Goal: Task Accomplishment & Management: Complete application form

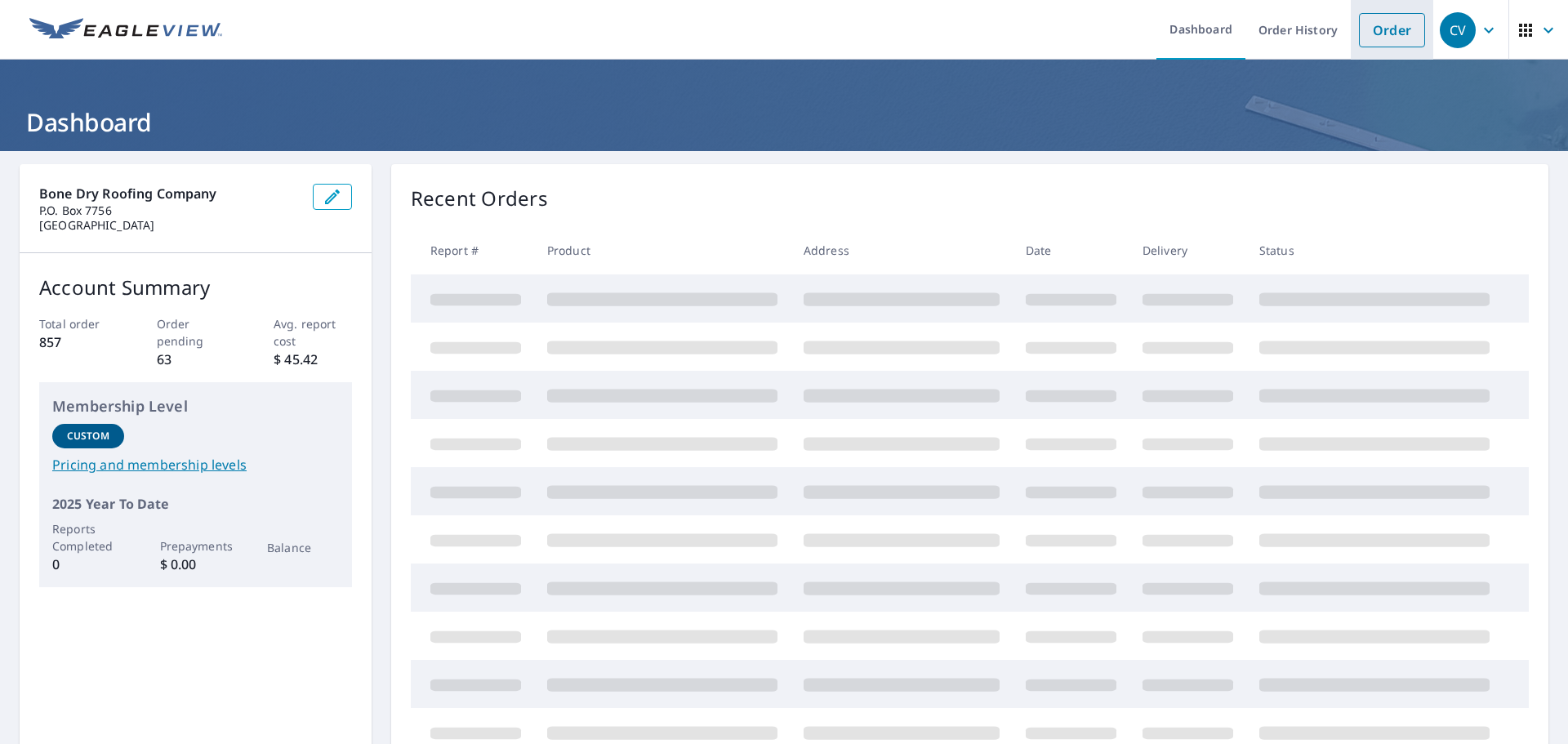
click at [1392, 34] on link "Order" at bounding box center [1391, 30] width 66 height 34
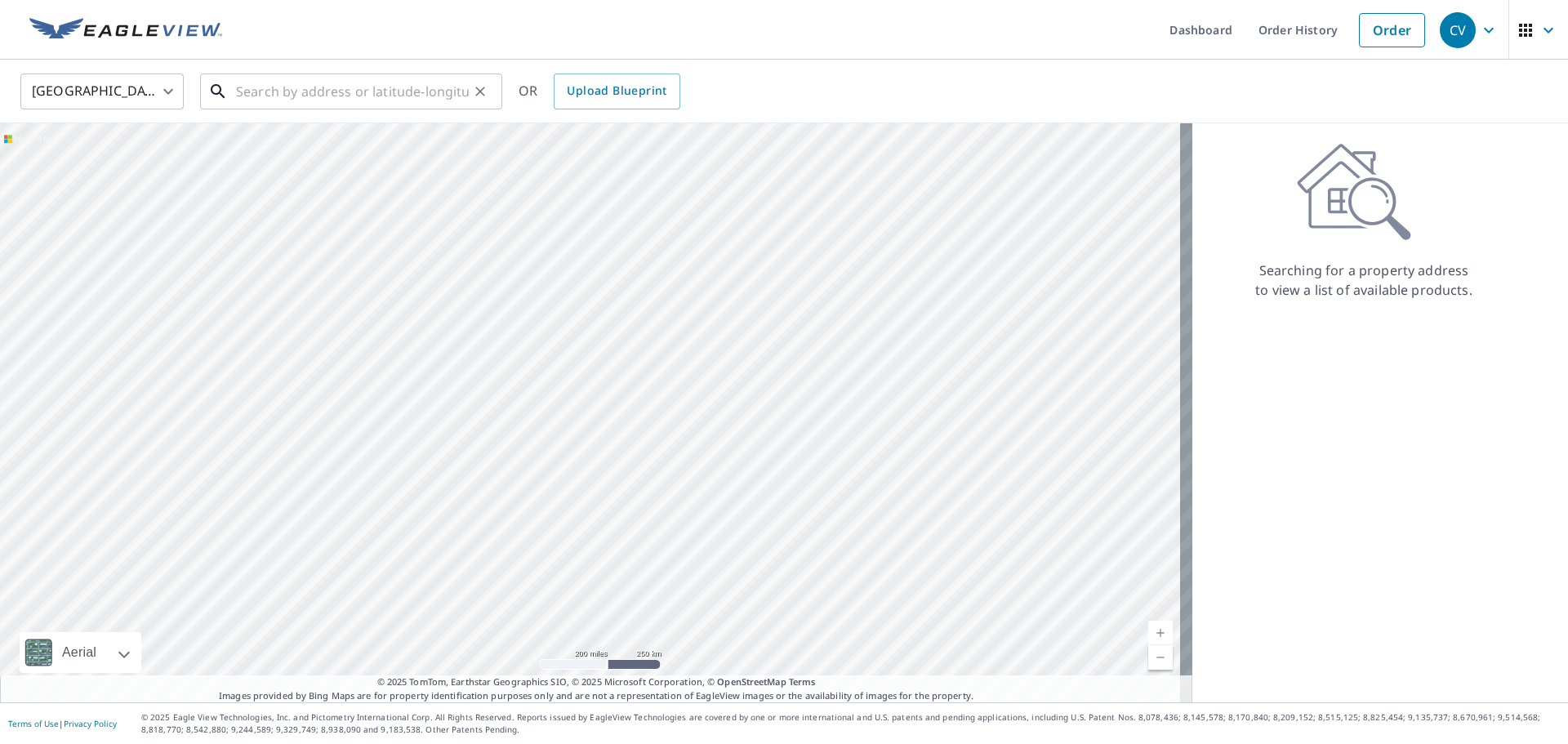
click at [337, 84] on input "text" at bounding box center [352, 91] width 233 height 46
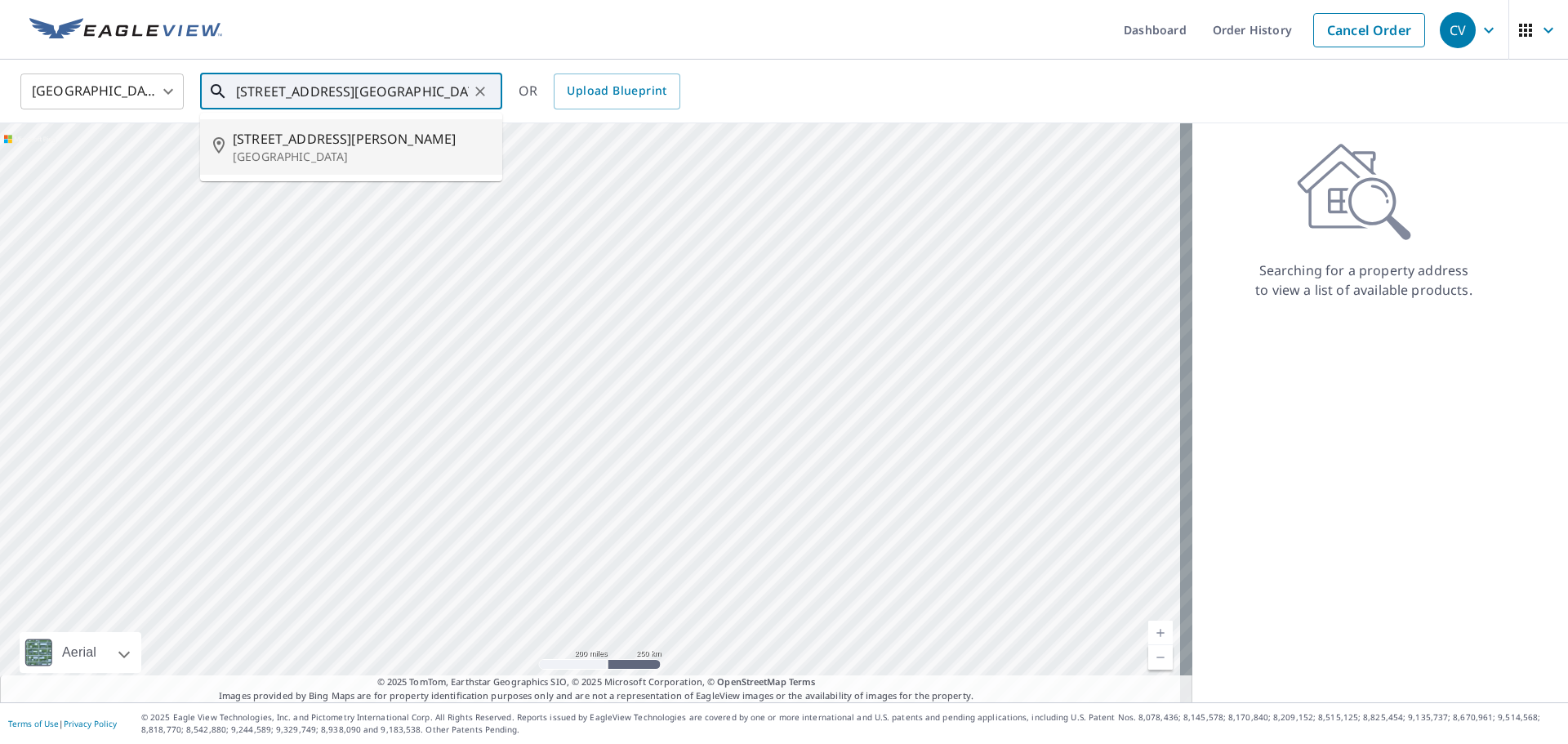
click at [279, 157] on p "[GEOGRAPHIC_DATA]" at bounding box center [360, 157] width 256 height 16
type input "[STREET_ADDRESS][PERSON_NAME]"
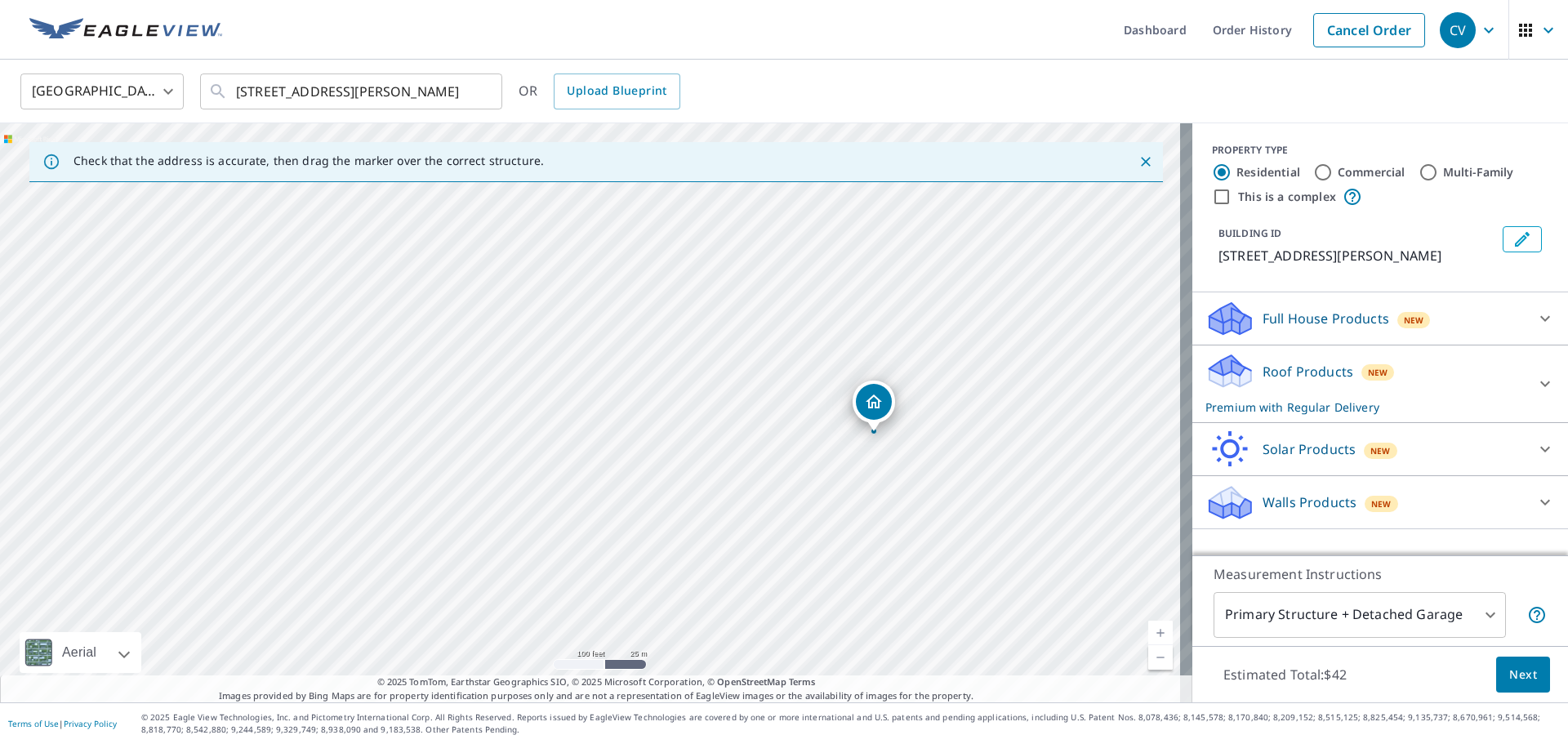
click at [1534, 678] on button "Next" at bounding box center [1523, 674] width 54 height 37
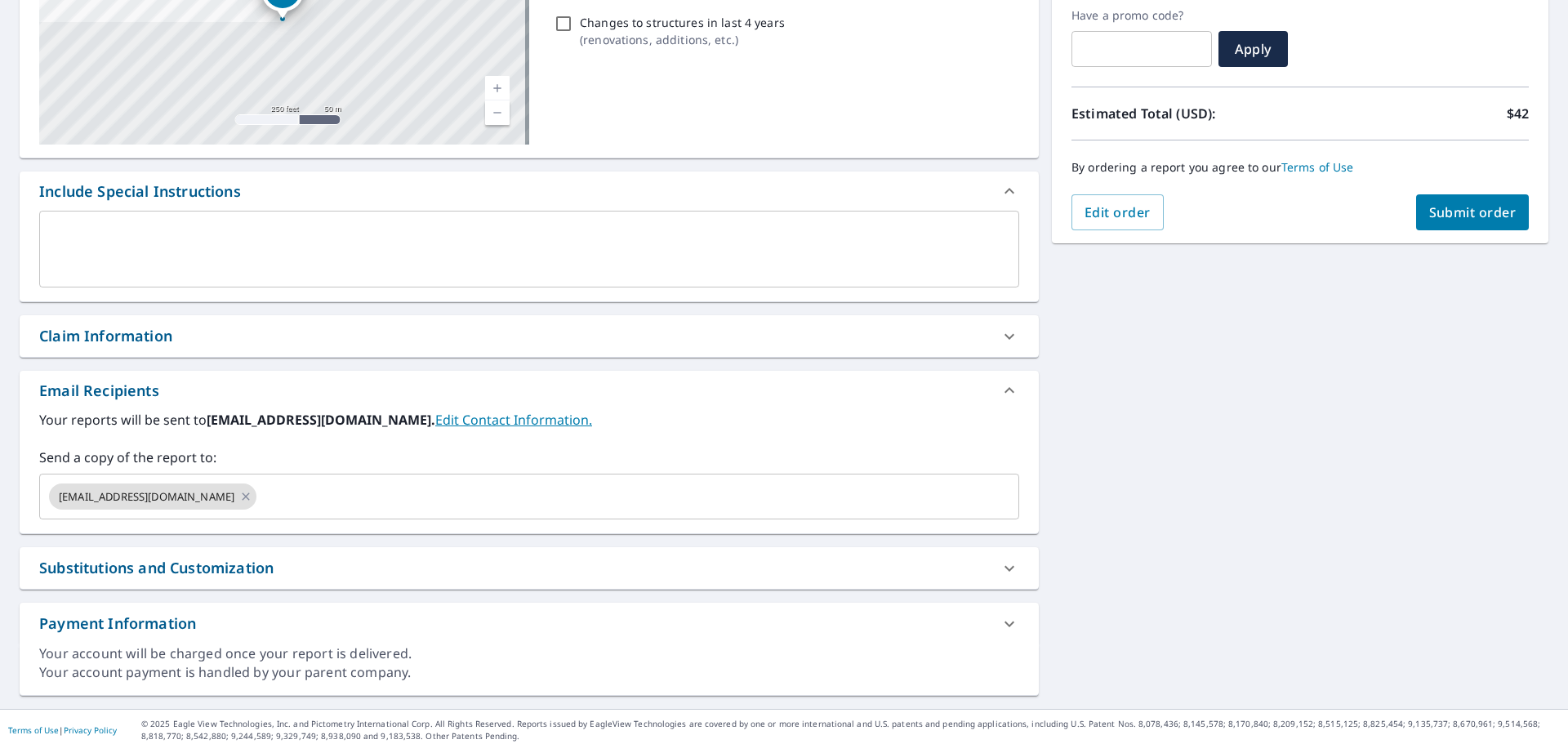
scroll to position [284, 0]
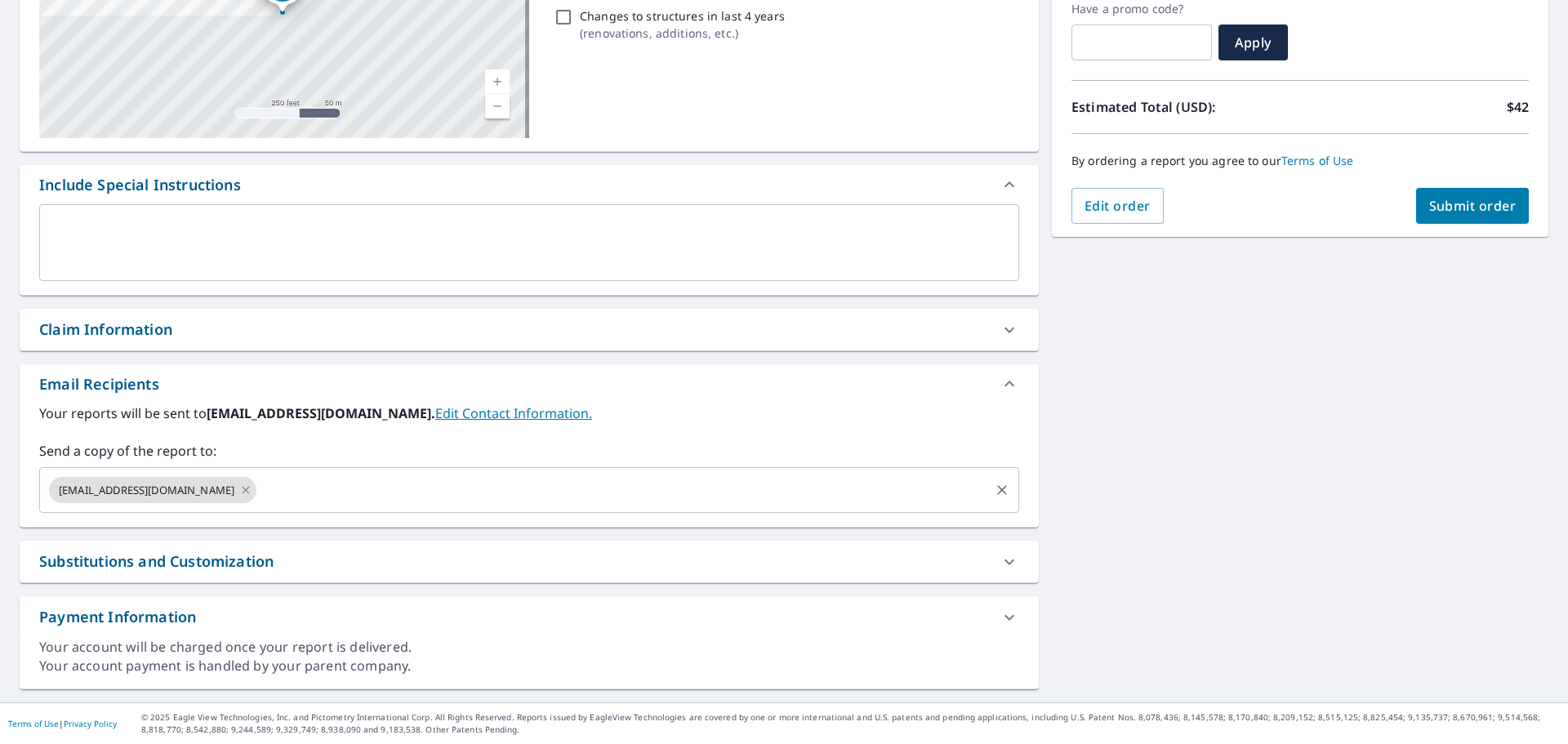
click at [553, 490] on input "text" at bounding box center [623, 490] width 728 height 31
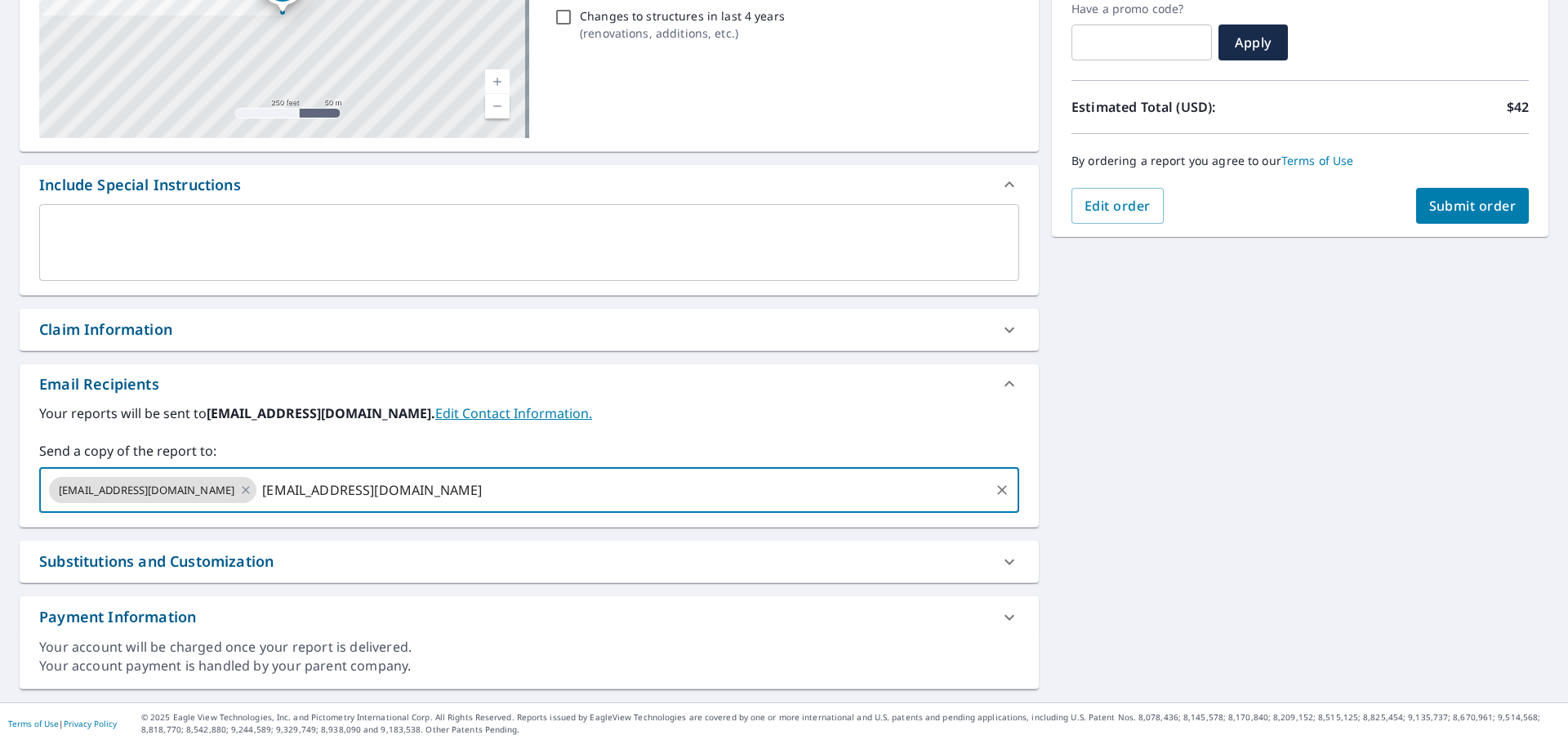
type input "mquattlebaum@bonedryroofing.net"
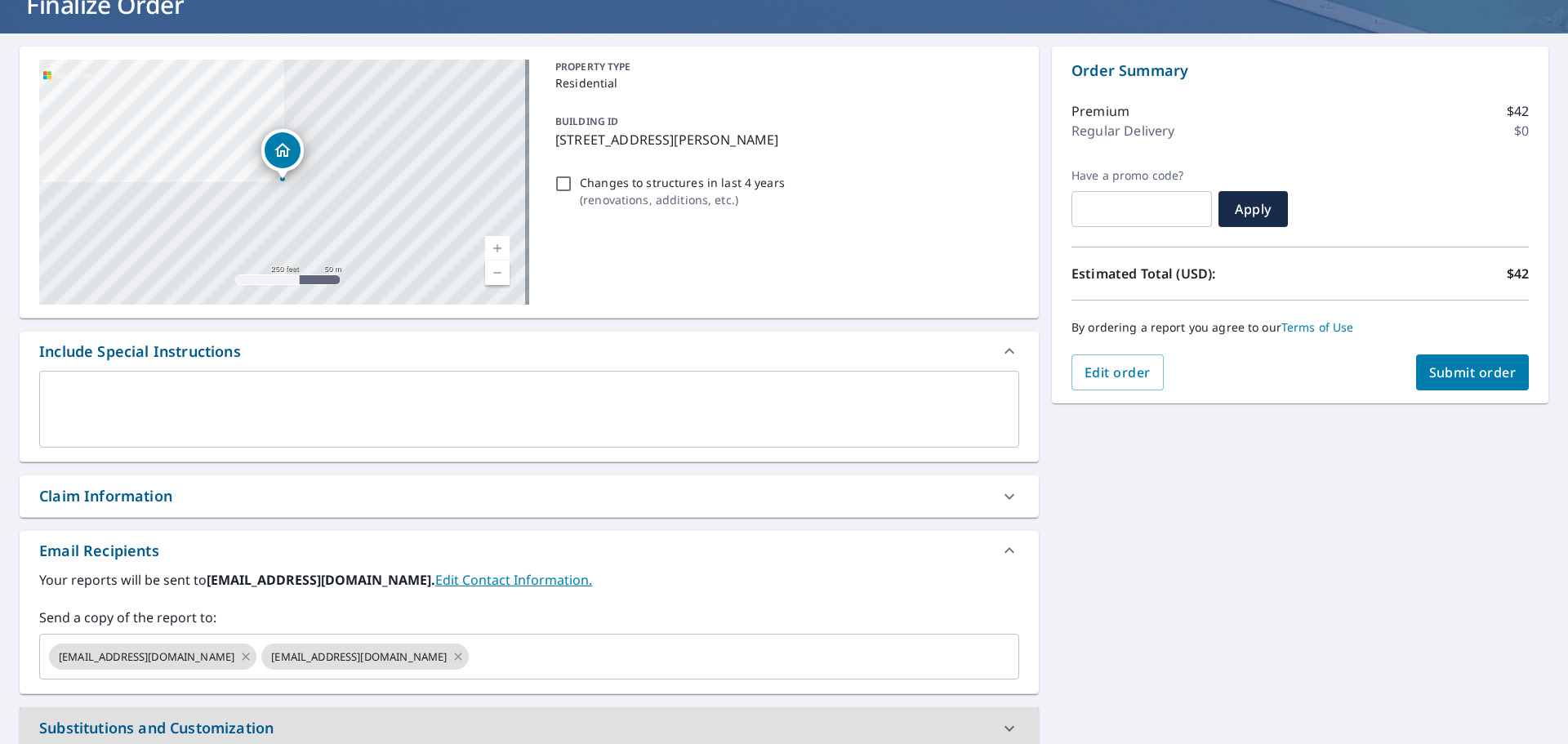
scroll to position [0, 0]
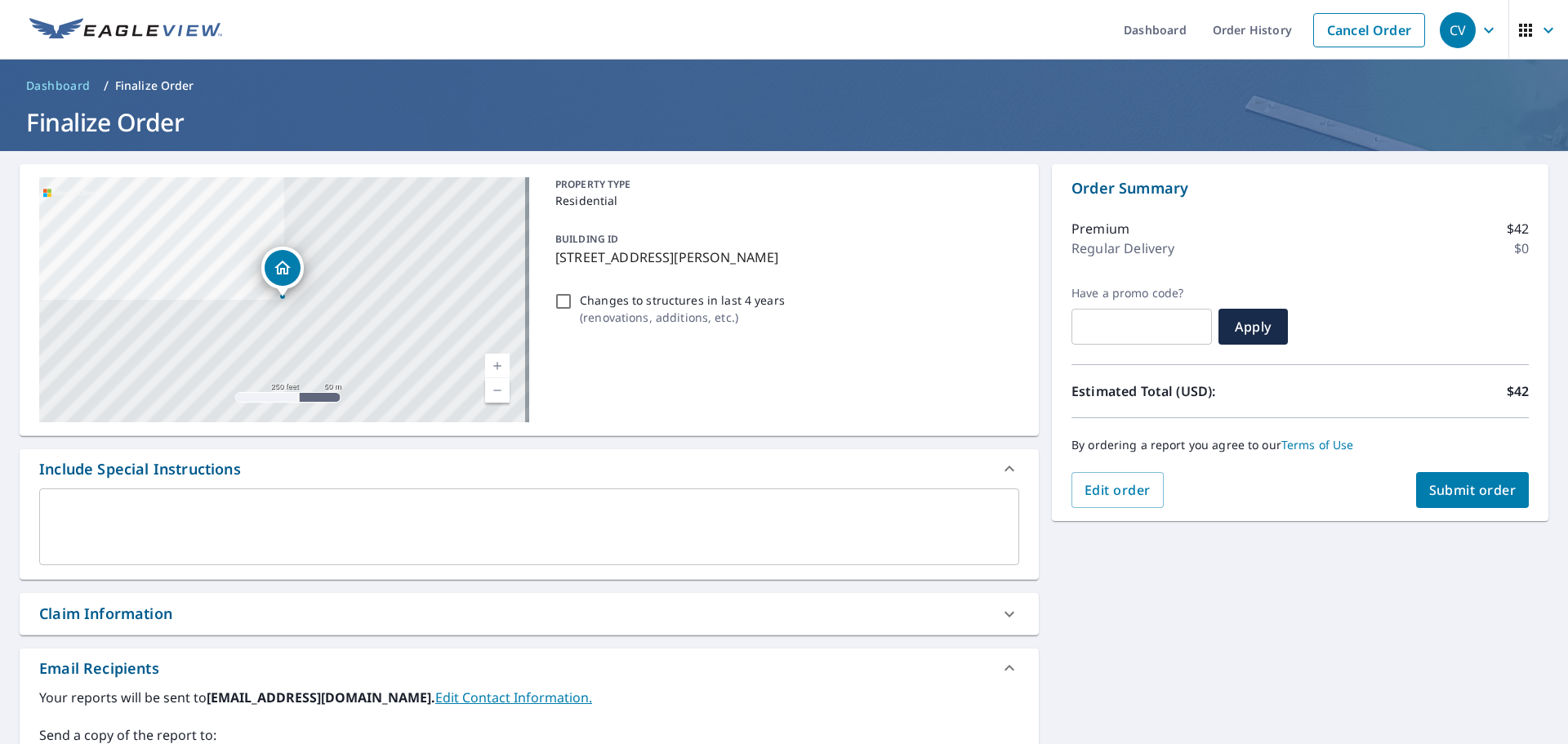
click at [1468, 487] on span "Submit order" at bounding box center [1472, 490] width 87 height 18
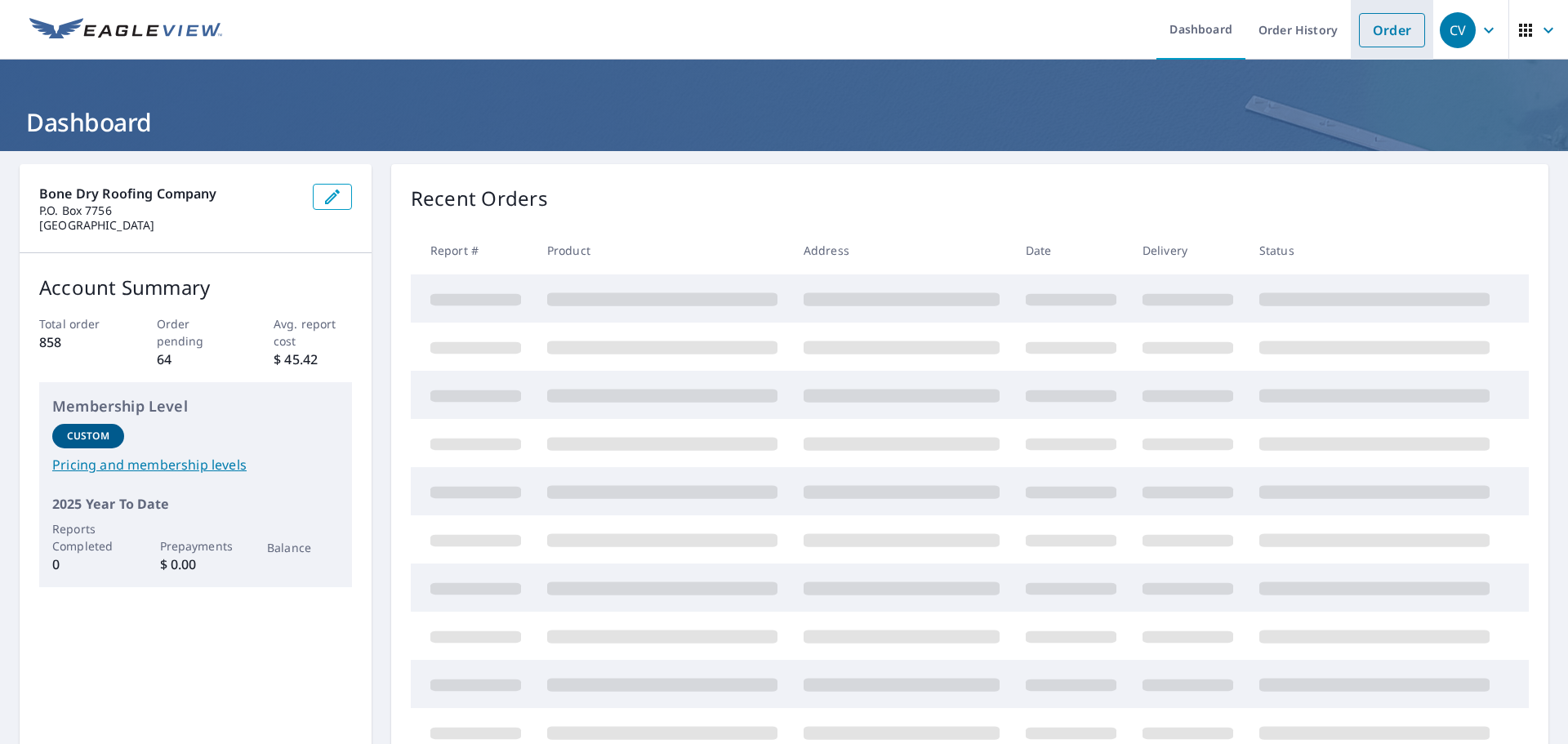
click at [1376, 29] on link "Order" at bounding box center [1391, 30] width 66 height 34
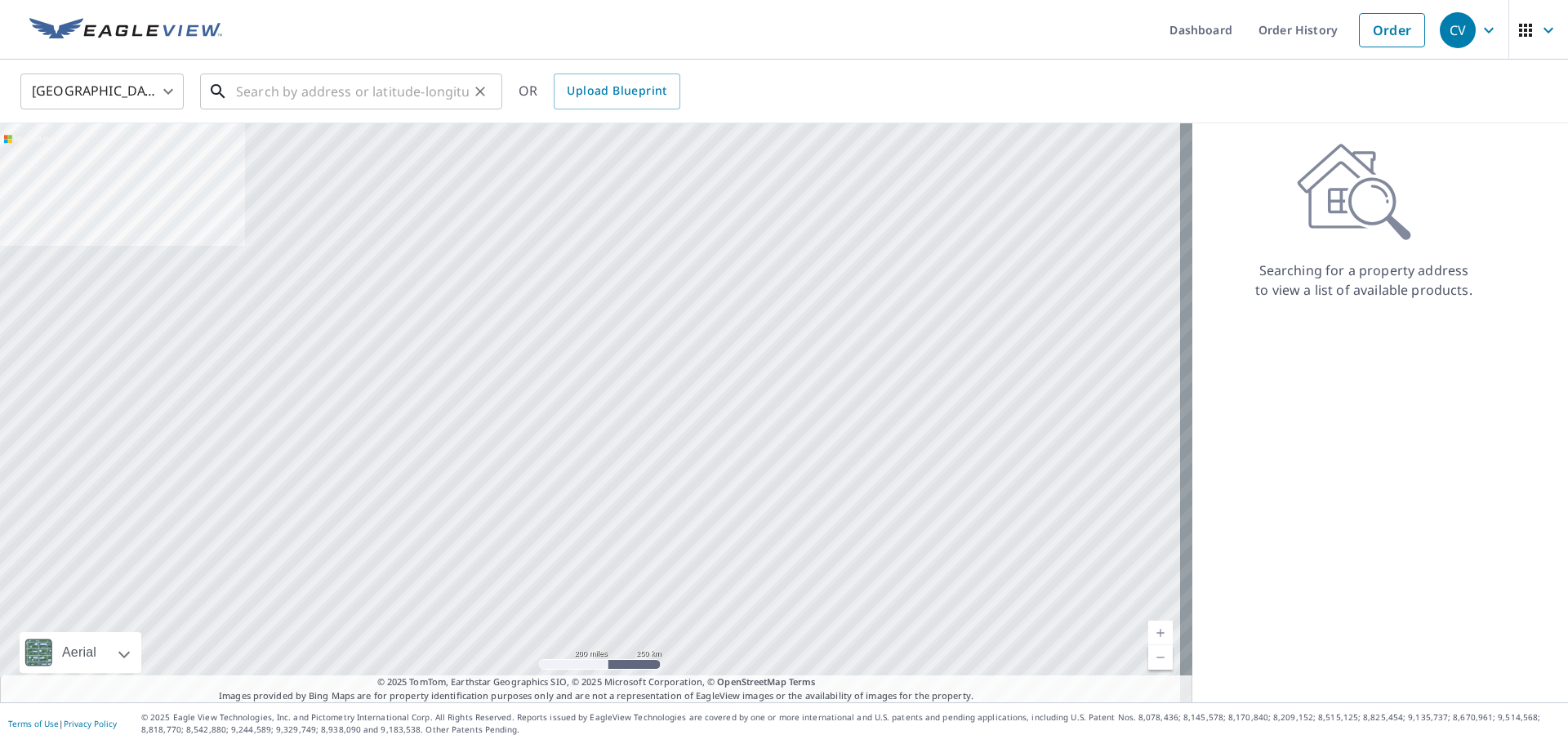
click at [306, 83] on input "text" at bounding box center [352, 91] width 233 height 46
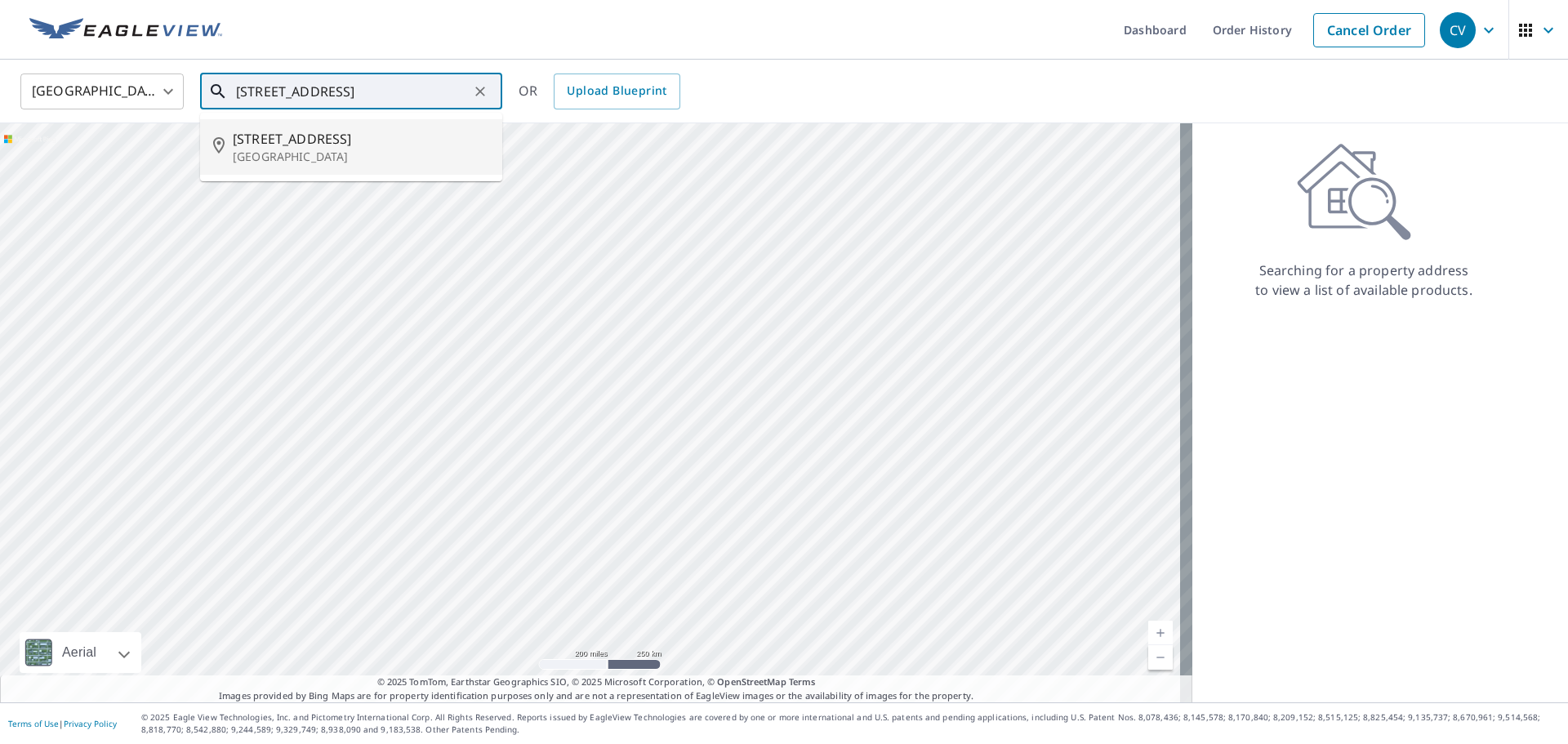
click at [325, 138] on span "[STREET_ADDRESS]" at bounding box center [360, 138] width 256 height 20
type input "[STREET_ADDRESS][PERSON_NAME]"
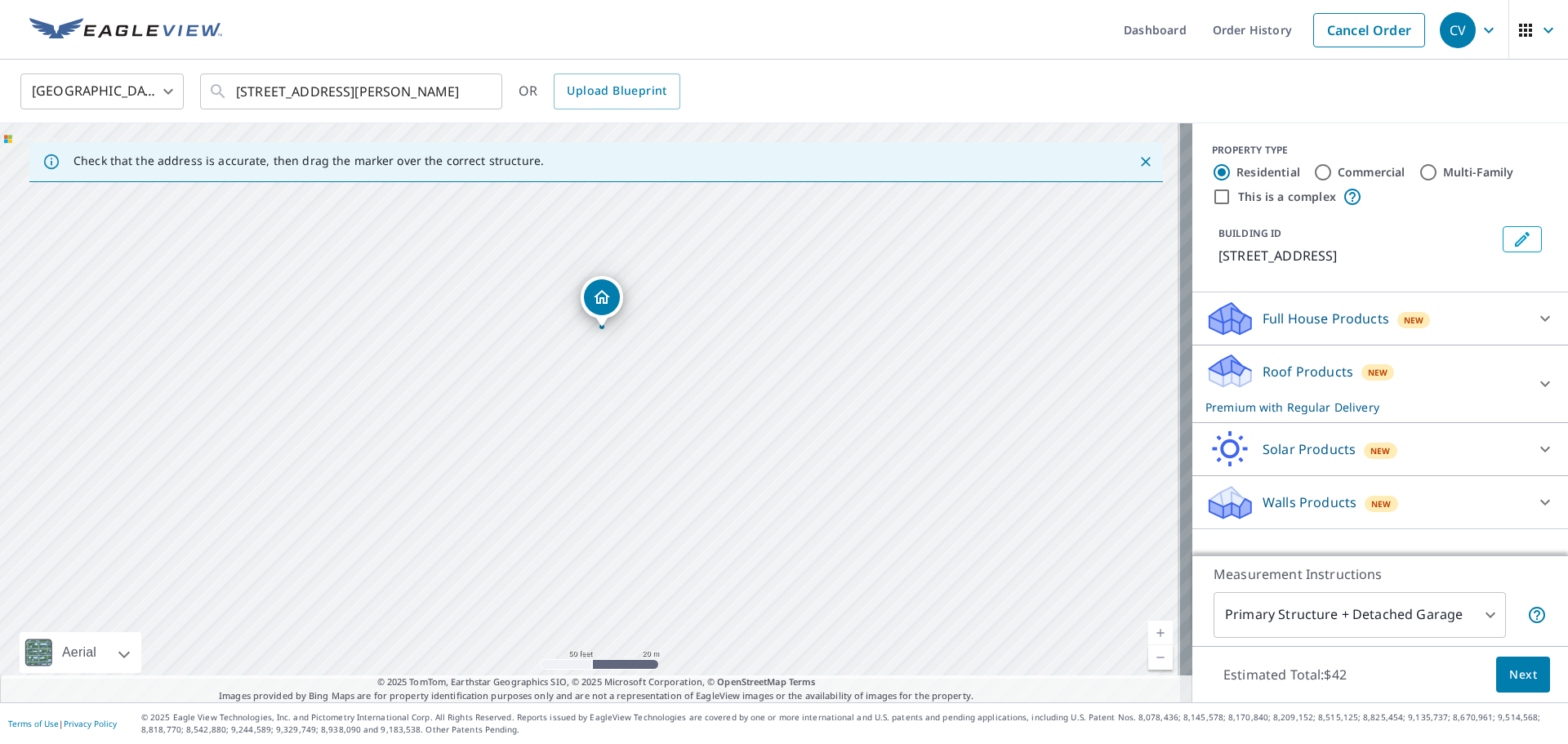
drag, startPoint x: 580, startPoint y: 457, endPoint x: 570, endPoint y: 363, distance: 94.5
click at [578, 365] on div "[STREET_ADDRESS][PERSON_NAME]" at bounding box center [596, 412] width 1192 height 578
click at [716, 502] on div "[STREET_ADDRESS][PERSON_NAME]" at bounding box center [596, 412] width 1192 height 578
